Goal: Task Accomplishment & Management: Use online tool/utility

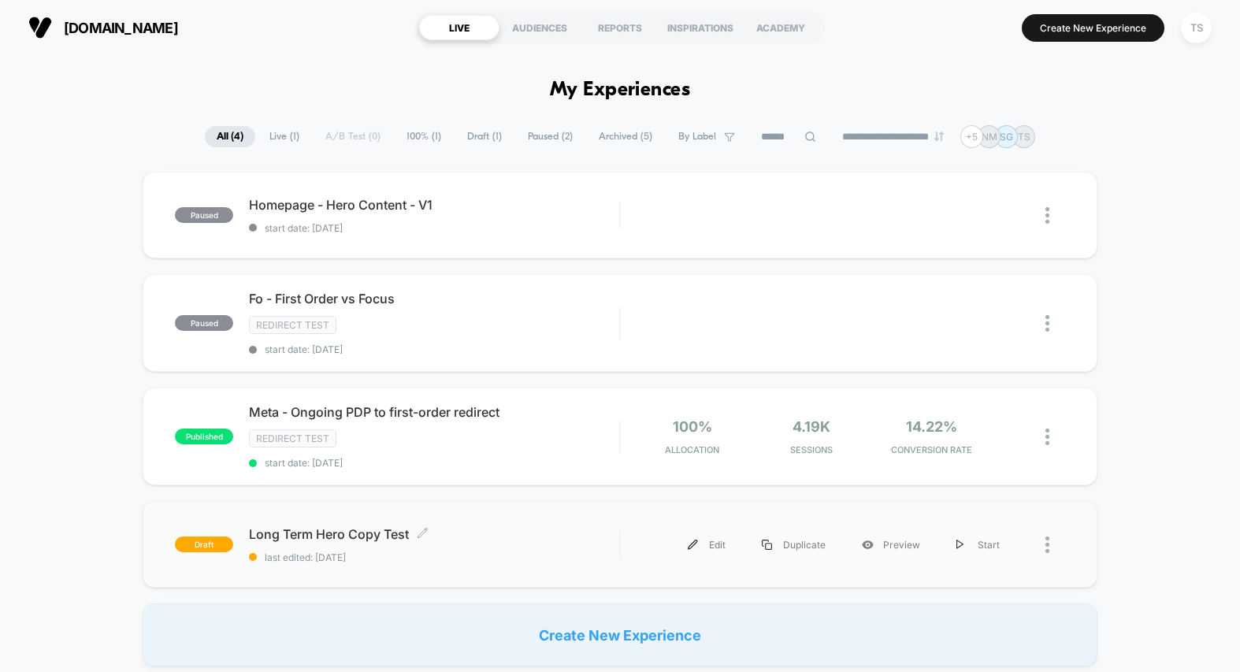
click at [302, 526] on span "Long Term Hero Copy Test Click to edit experience details" at bounding box center [434, 534] width 370 height 16
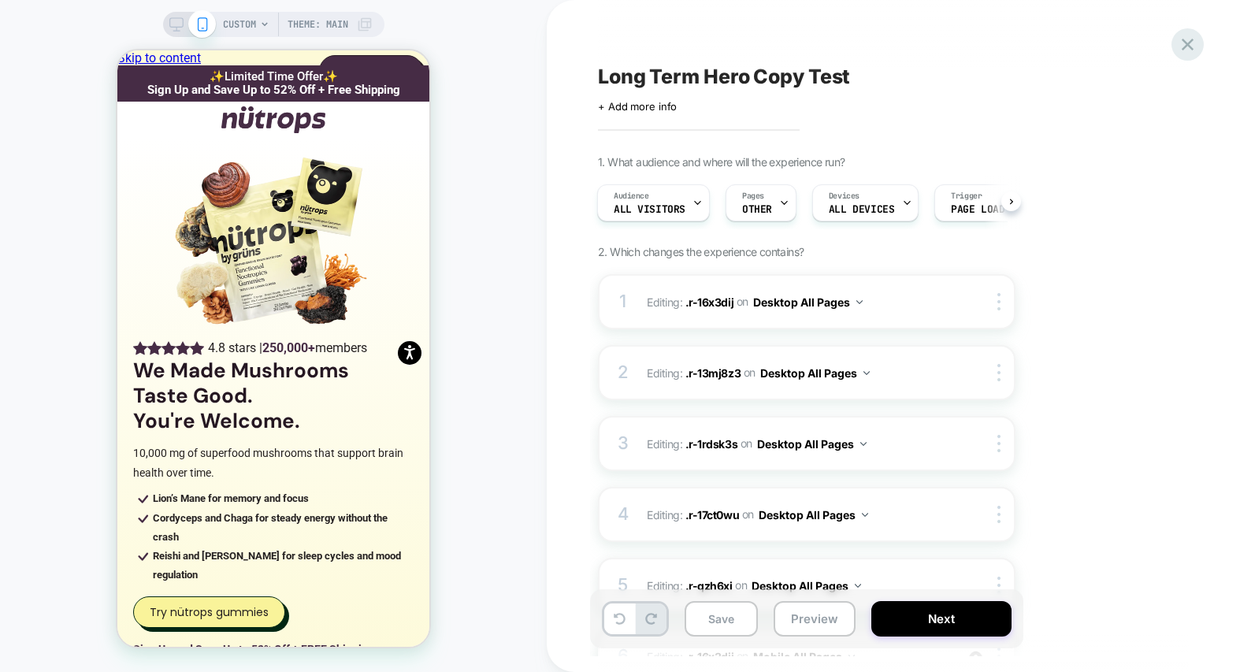
click at [1180, 48] on icon at bounding box center [1187, 44] width 21 height 21
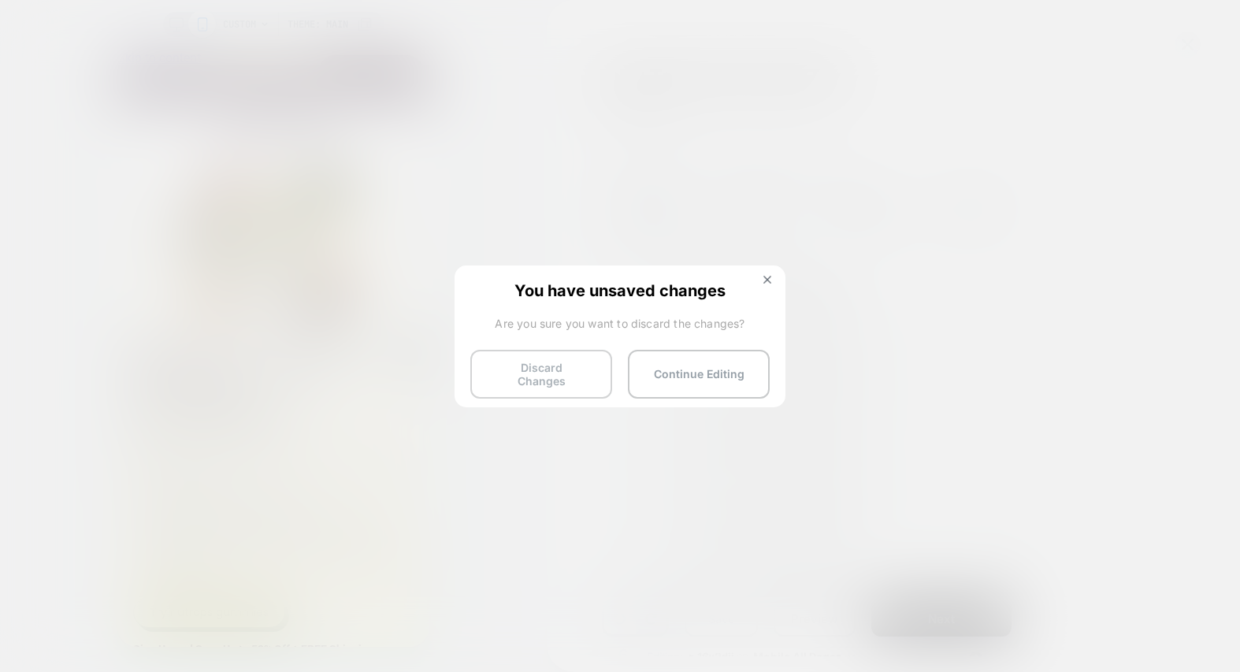
click at [563, 373] on button "Discard Changes" at bounding box center [541, 374] width 142 height 49
